Goal: Transaction & Acquisition: Purchase product/service

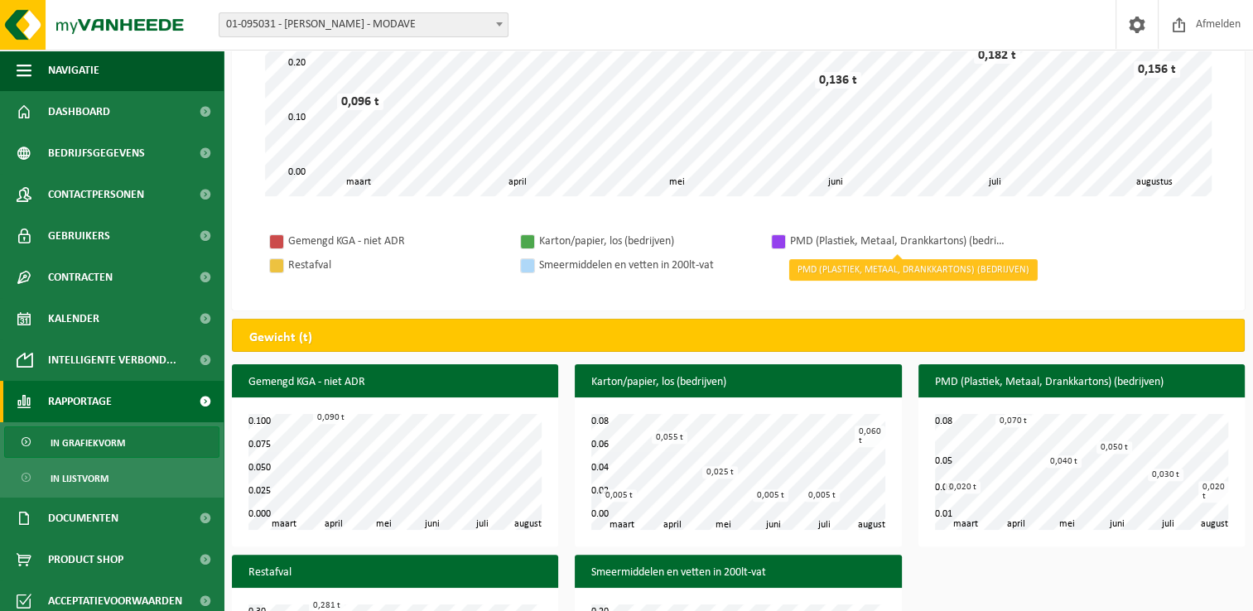
scroll to position [531, 0]
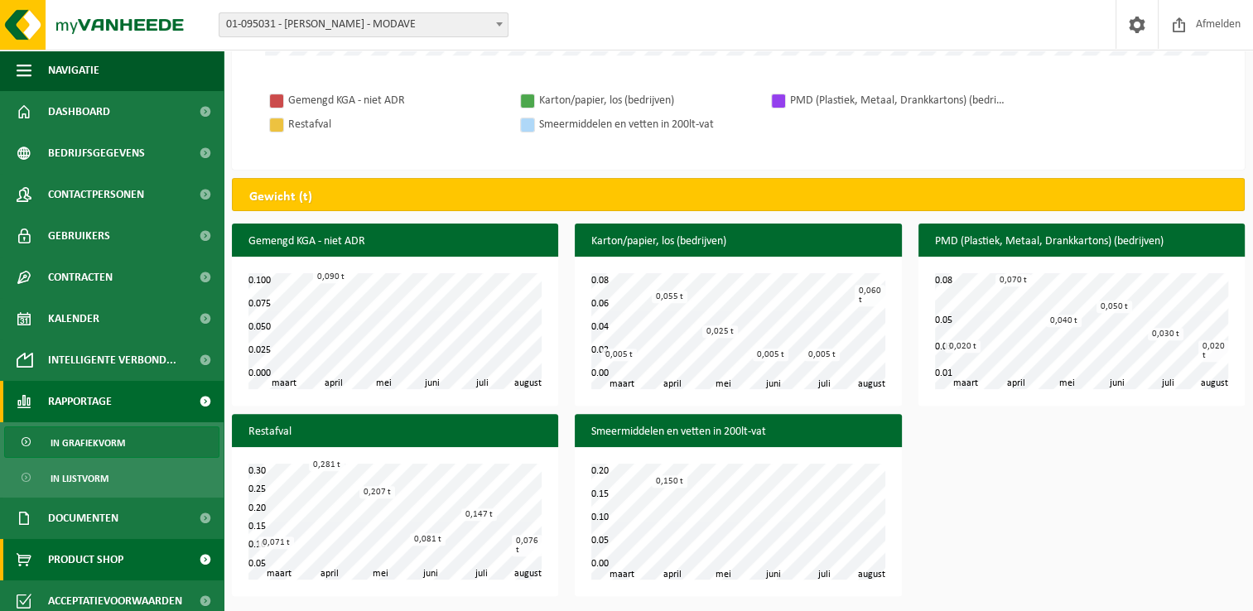
click at [164, 565] on link "Product Shop" at bounding box center [112, 559] width 224 height 41
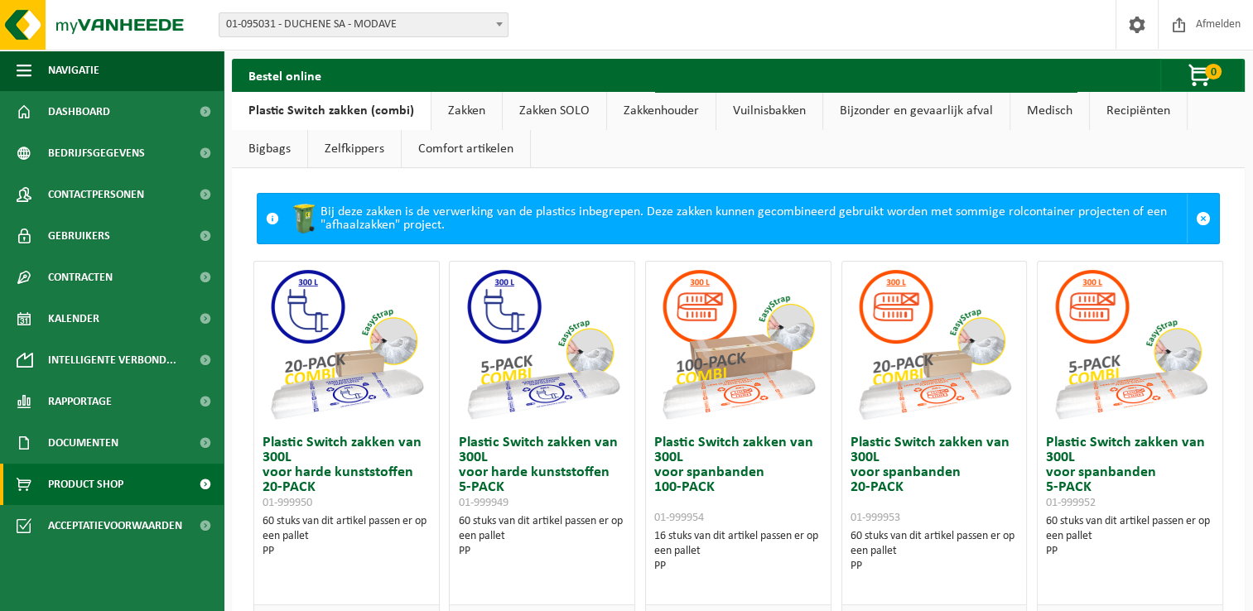
click at [369, 141] on link "Zelfkippers" at bounding box center [354, 149] width 93 height 38
